Goal: Information Seeking & Learning: Learn about a topic

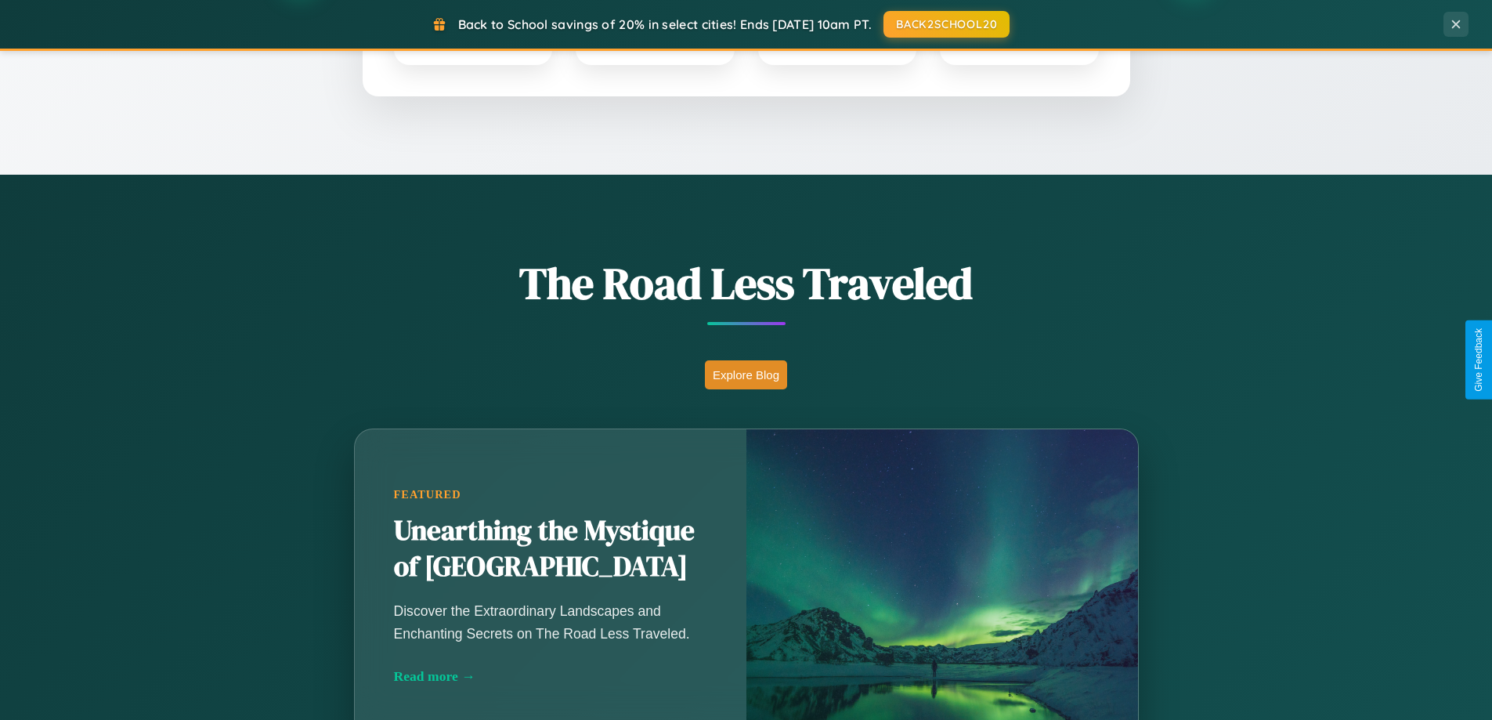
scroll to position [1078, 0]
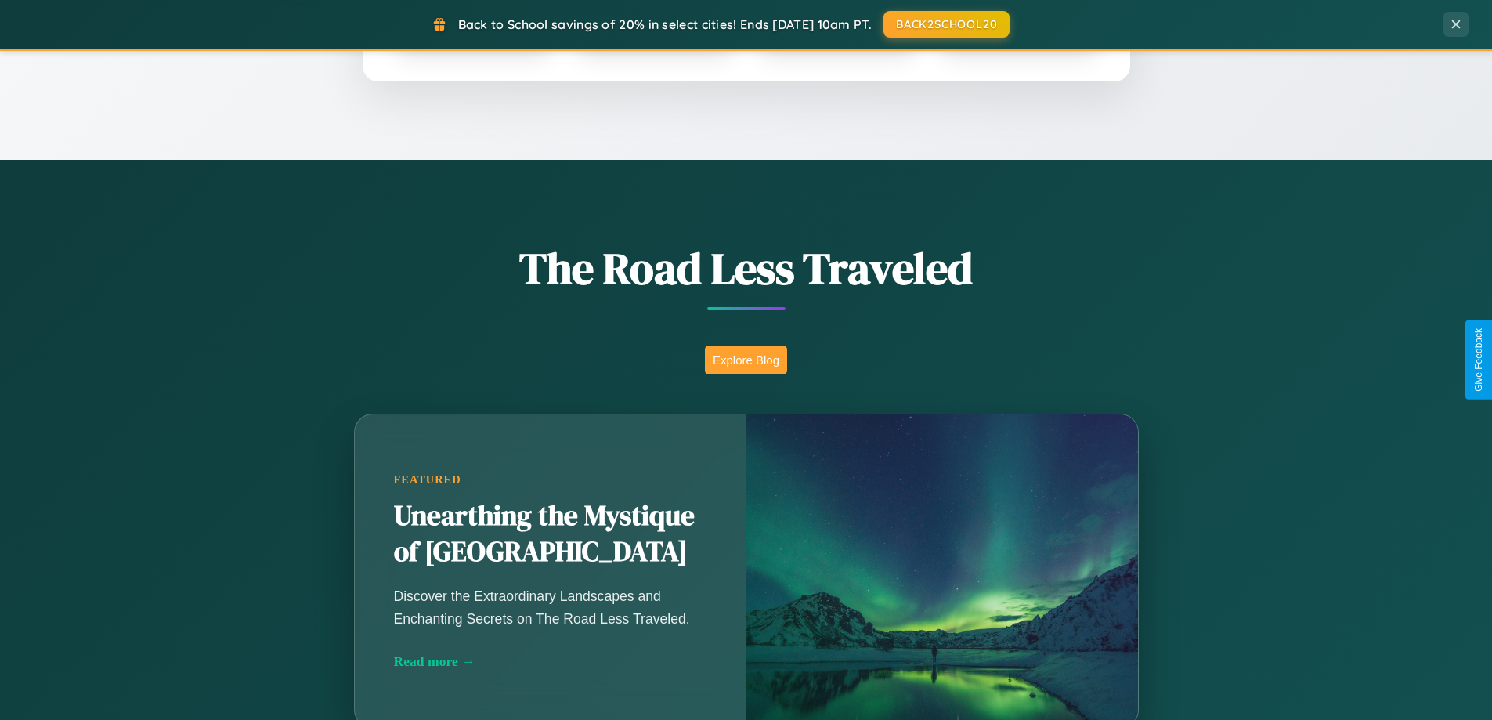
click at [746, 359] on button "Explore Blog" at bounding box center [746, 359] width 82 height 29
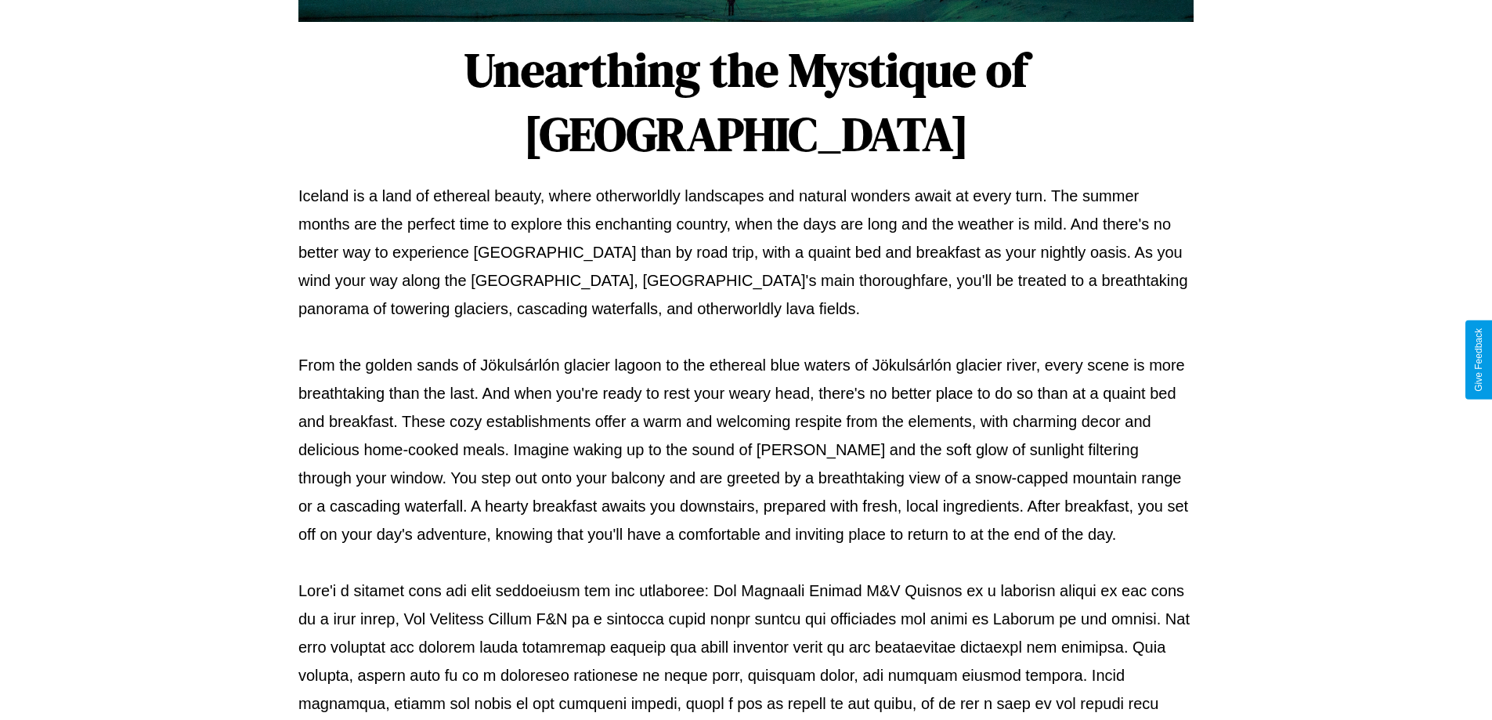
scroll to position [507, 0]
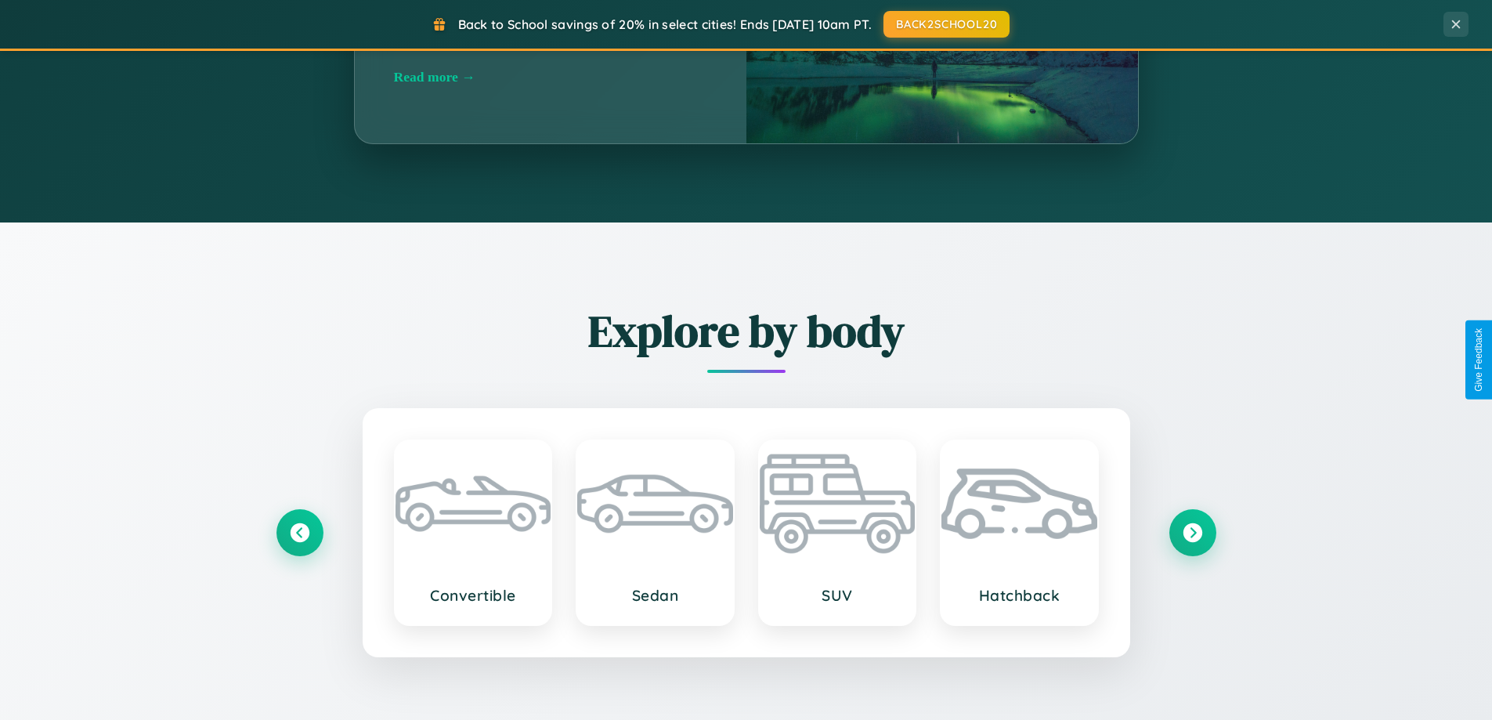
scroll to position [3013, 0]
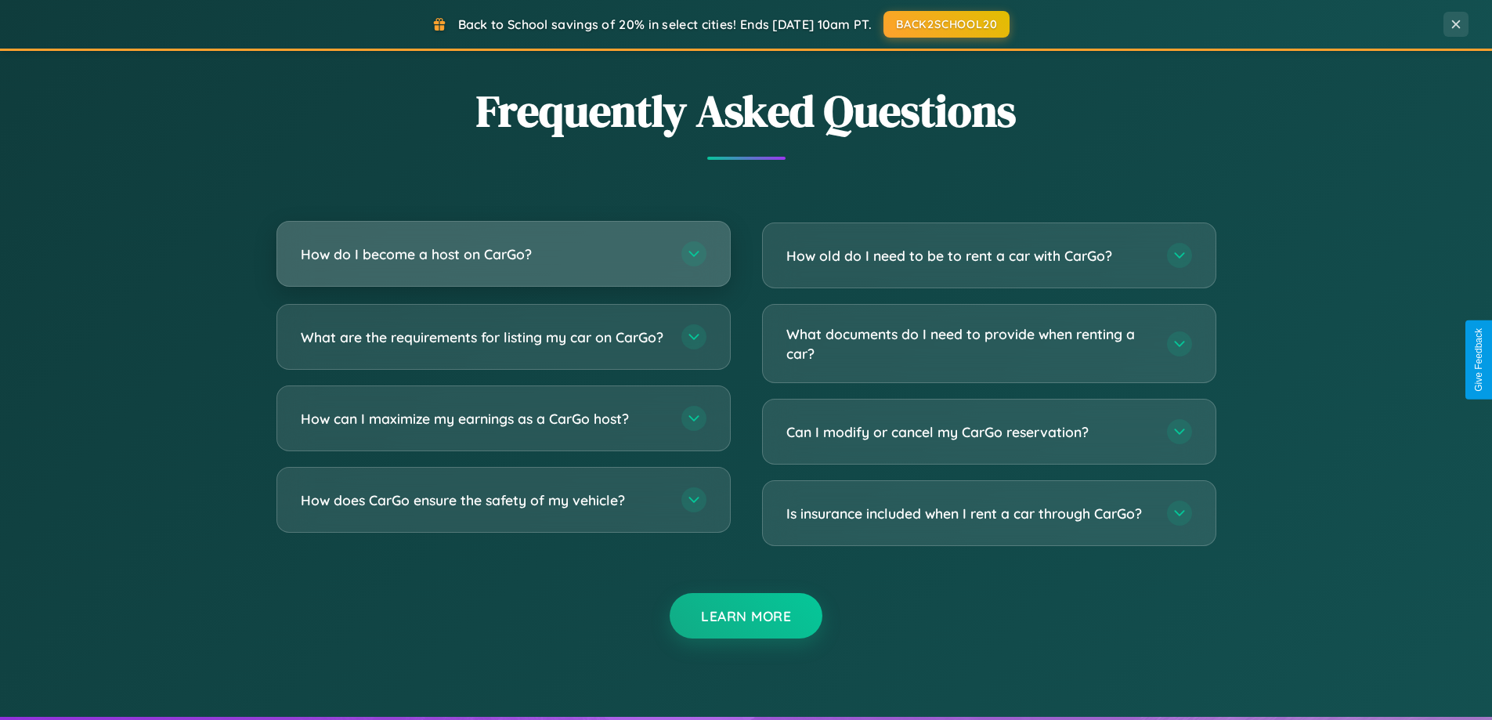
click at [503, 255] on h3 "How do I become a host on CarGo?" at bounding box center [483, 254] width 365 height 20
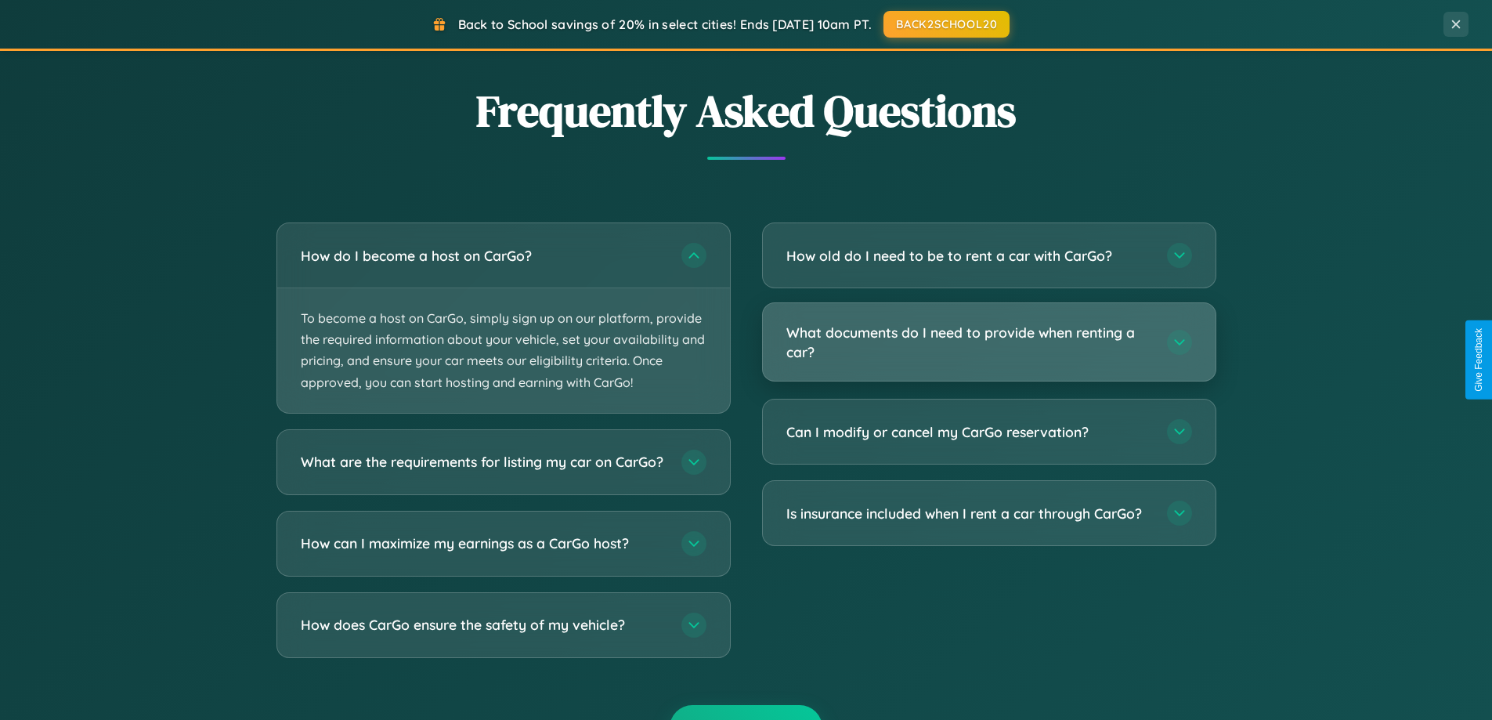
click at [988, 342] on h3 "What documents do I need to provide when renting a car?" at bounding box center [968, 342] width 365 height 38
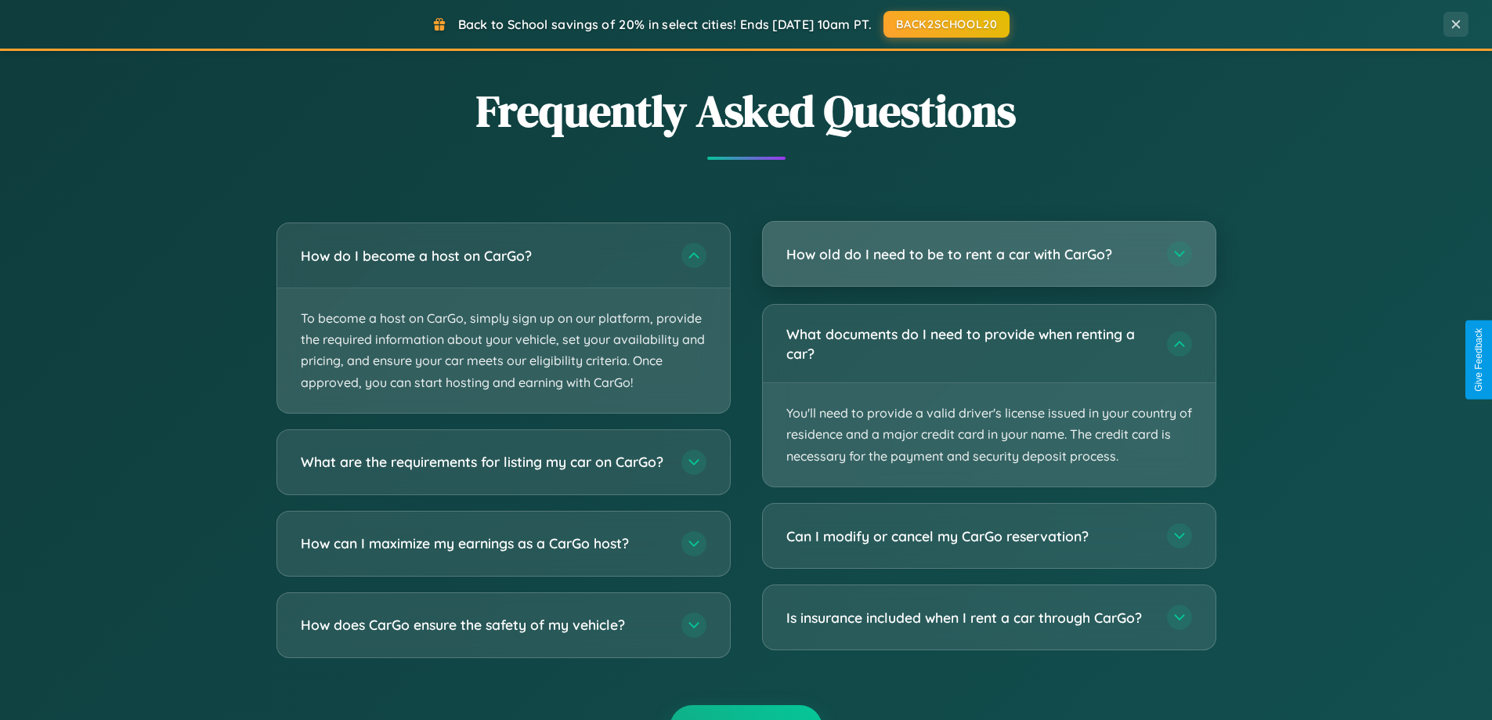
click at [988, 254] on h3 "How old do I need to be to rent a car with CarGo?" at bounding box center [968, 254] width 365 height 20
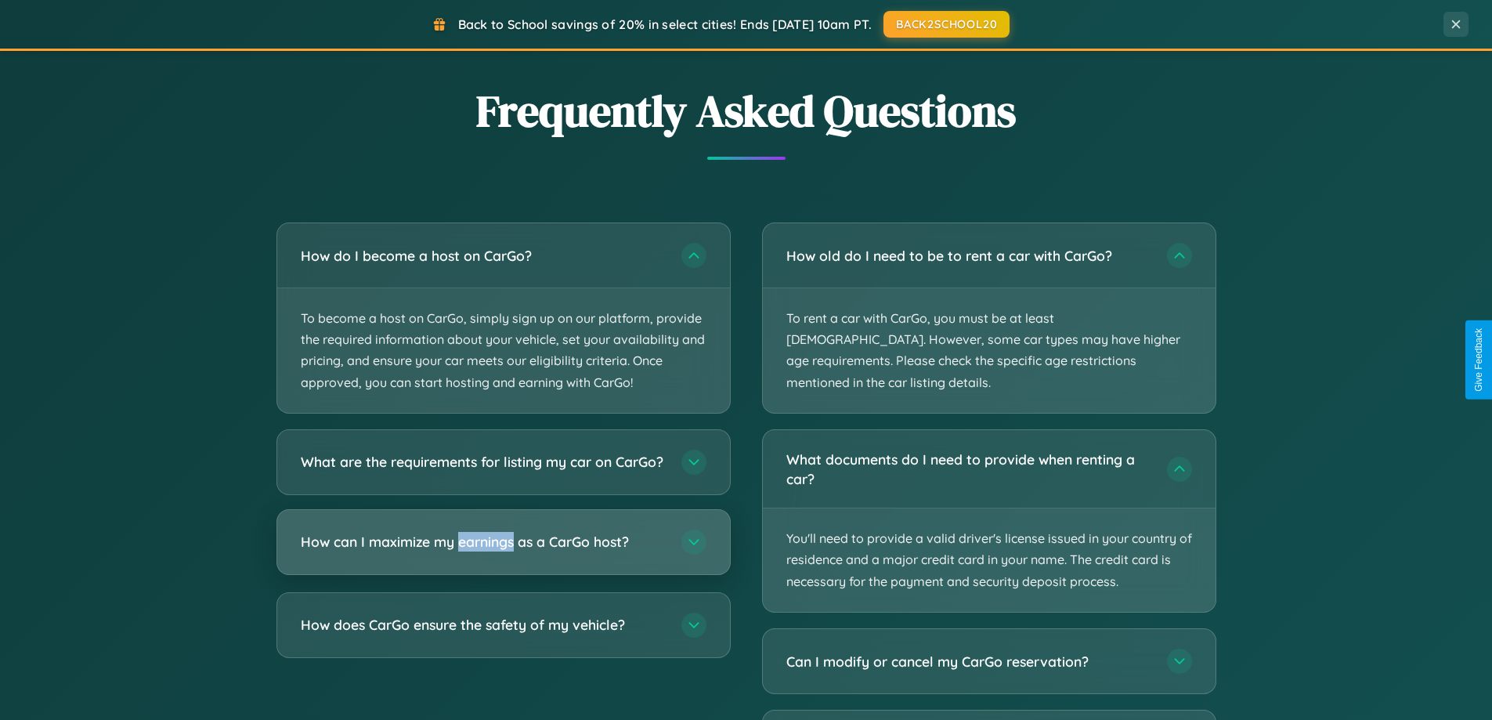
click at [503, 551] on h3 "How can I maximize my earnings as a CarGo host?" at bounding box center [483, 542] width 365 height 20
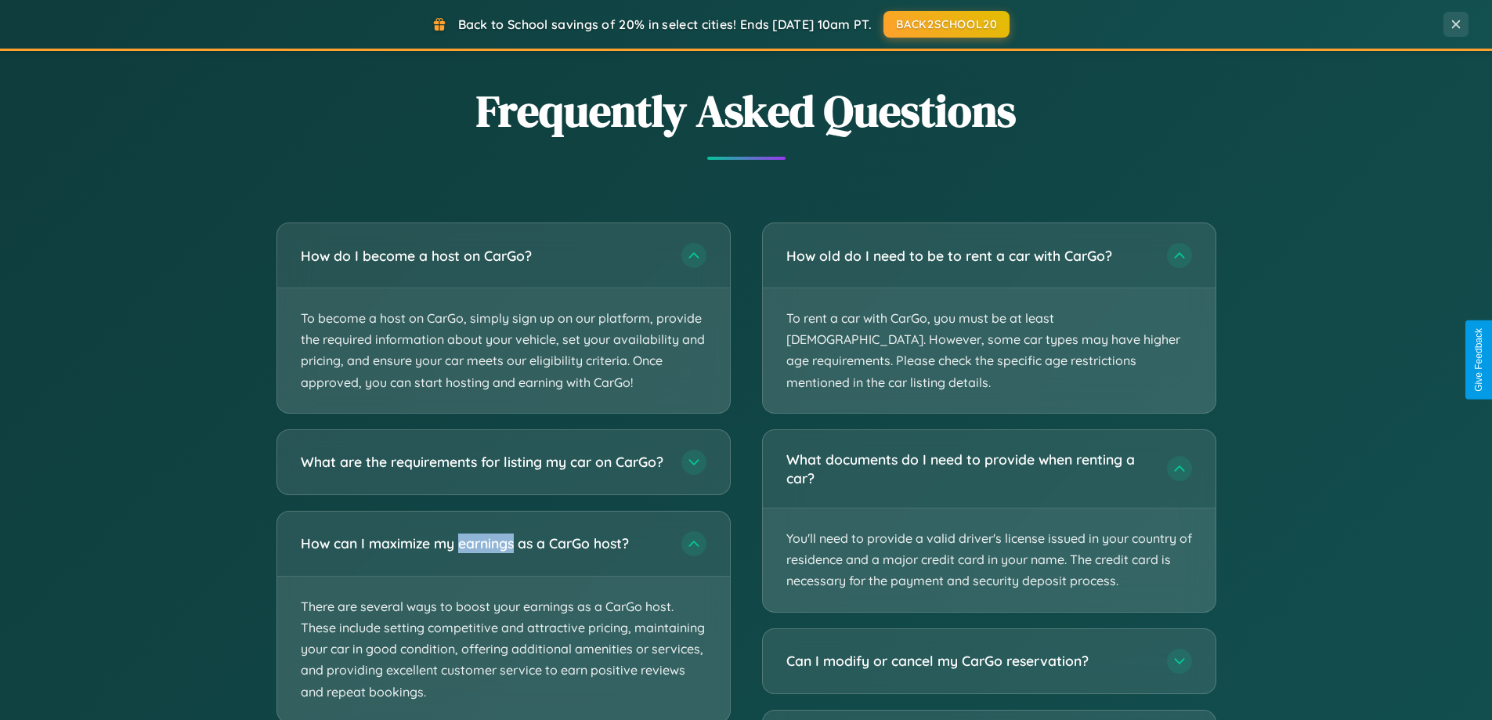
scroll to position [0, 0]
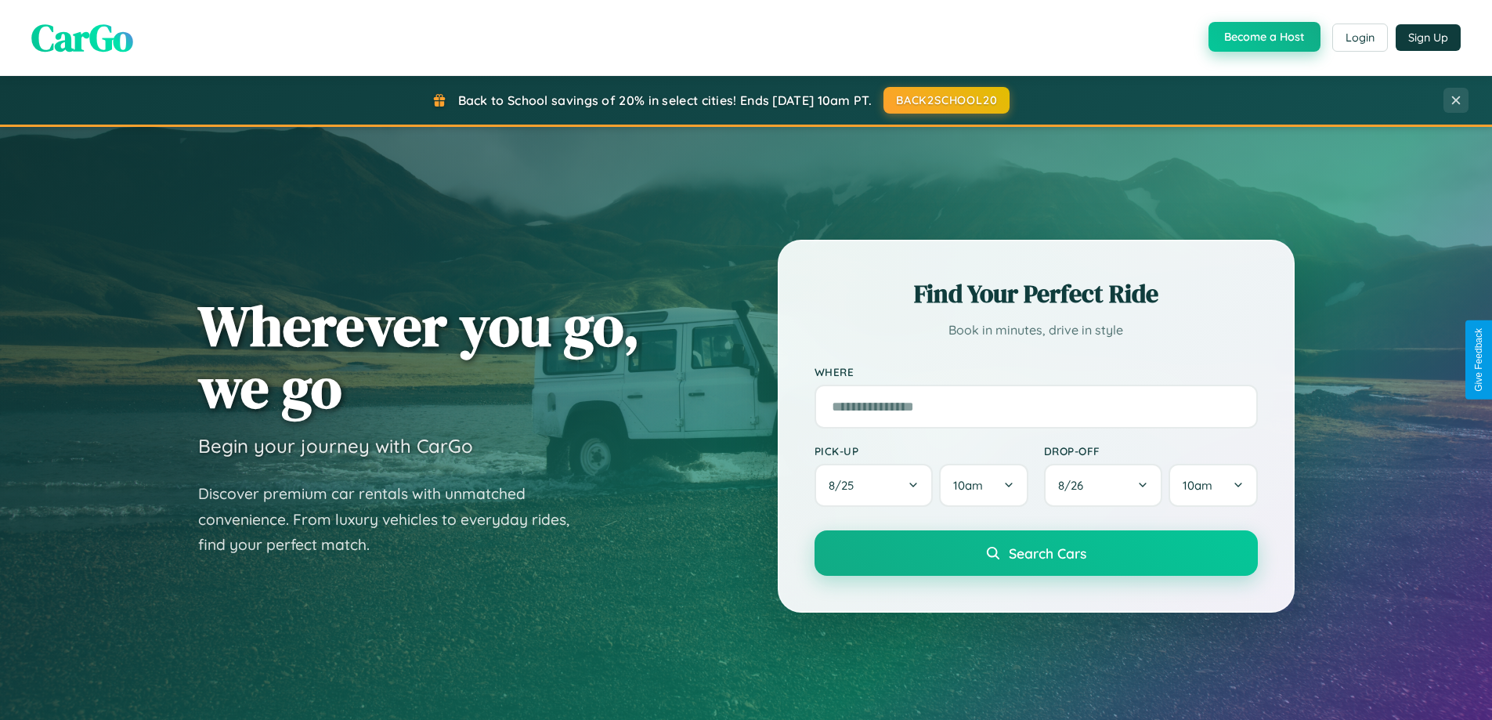
click at [1262, 38] on button "Become a Host" at bounding box center [1264, 37] width 112 height 30
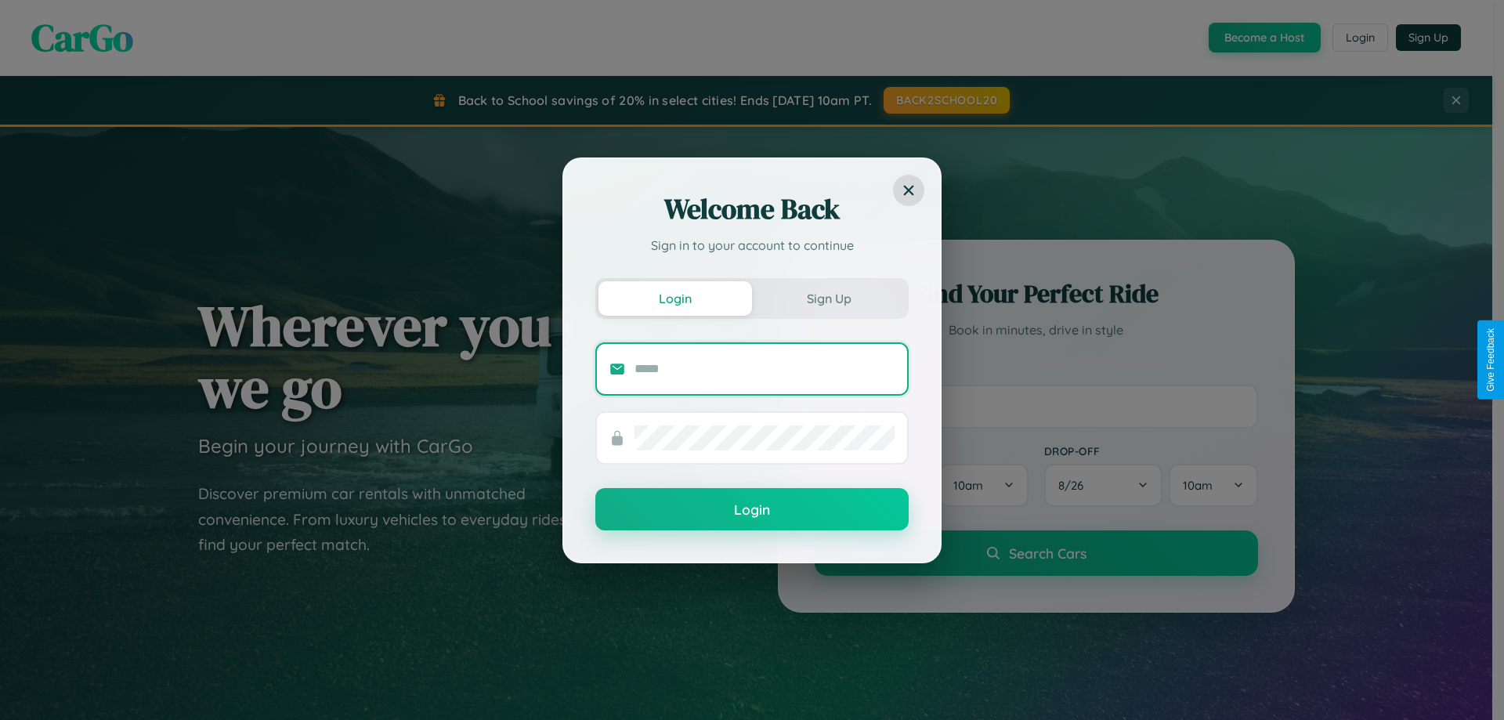
click at [764, 368] on input "text" at bounding box center [764, 368] width 260 height 25
type input "**********"
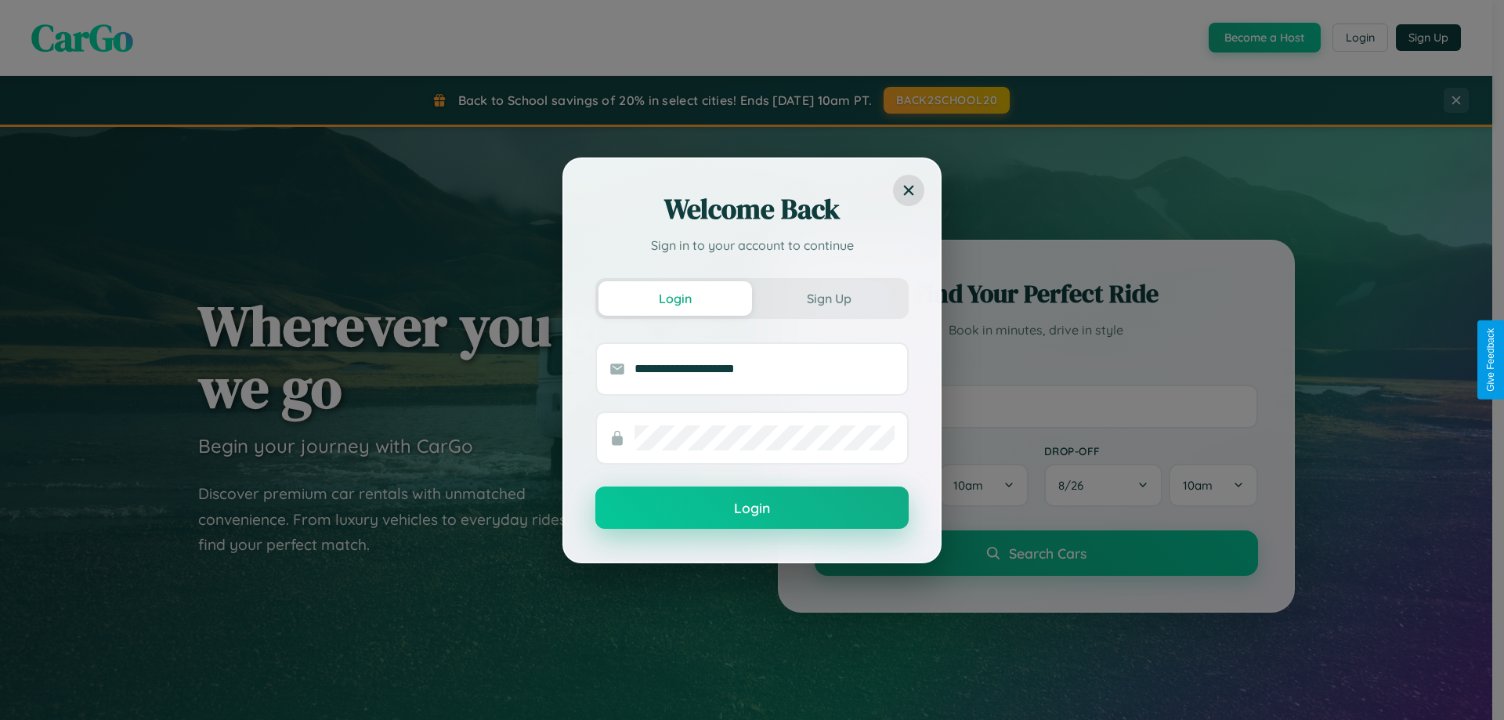
click at [752, 508] on button "Login" at bounding box center [751, 507] width 313 height 42
